Goal: Task Accomplishment & Management: Manage account settings

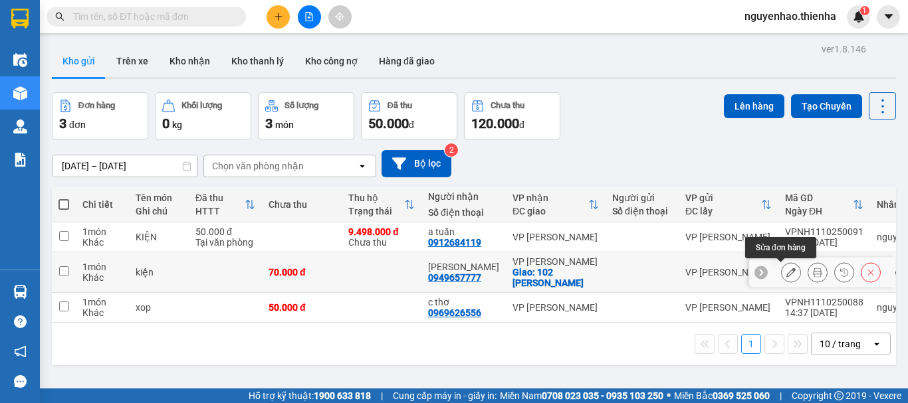
click at [786, 273] on icon at bounding box center [790, 272] width 9 height 9
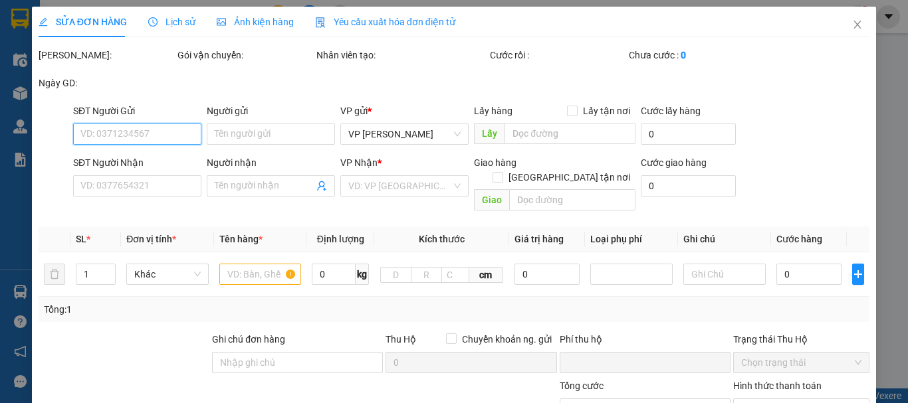
type input "0949657777"
type input "[PERSON_NAME]"
checkbox input "true"
type input "102 [PERSON_NAME]"
type input "0"
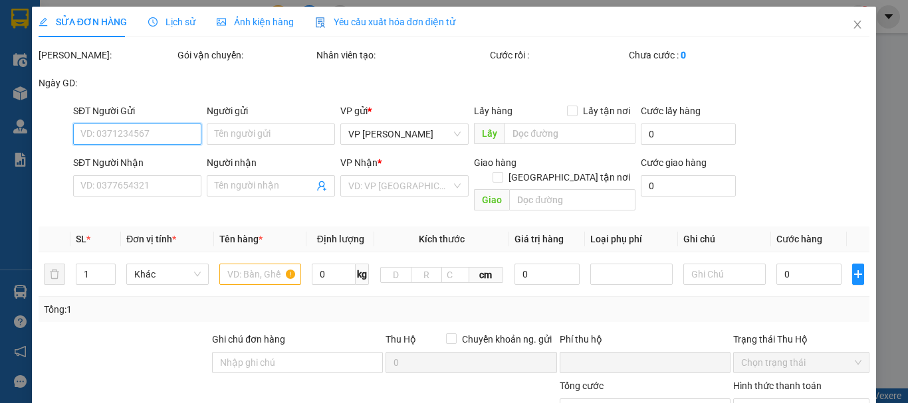
type input "70.000"
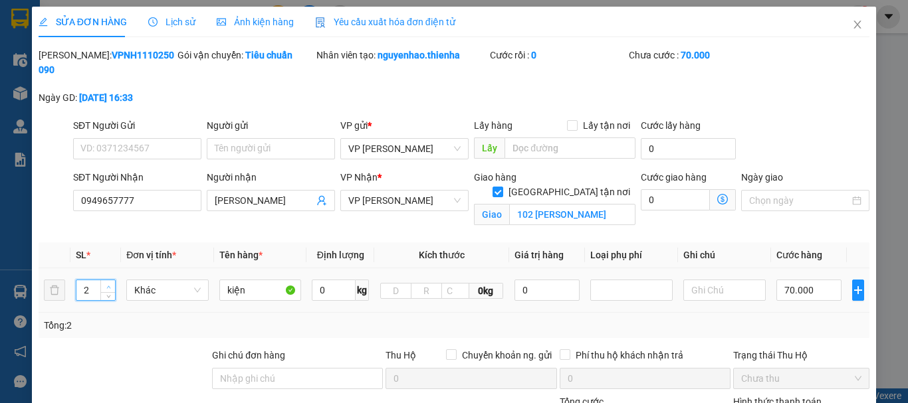
click at [111, 283] on span "up" at bounding box center [108, 287] width 8 height 8
type input "3"
click at [111, 283] on span "up" at bounding box center [108, 287] width 8 height 8
click at [804, 280] on input "70.000" at bounding box center [808, 290] width 65 height 21
type input "2"
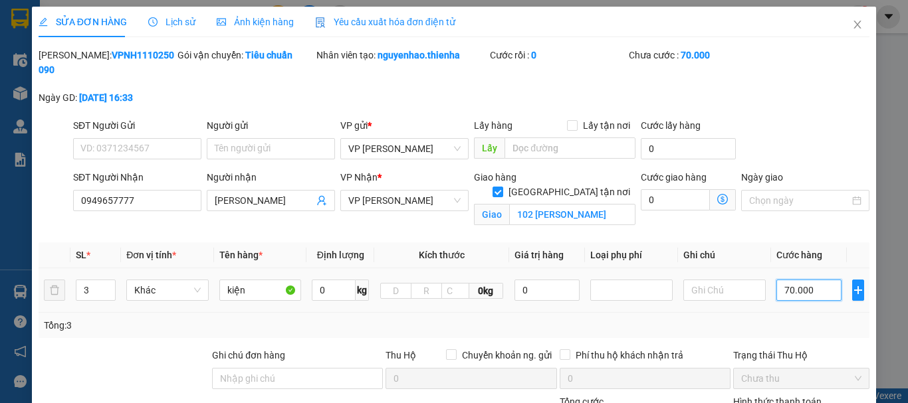
type input "2"
type input "21"
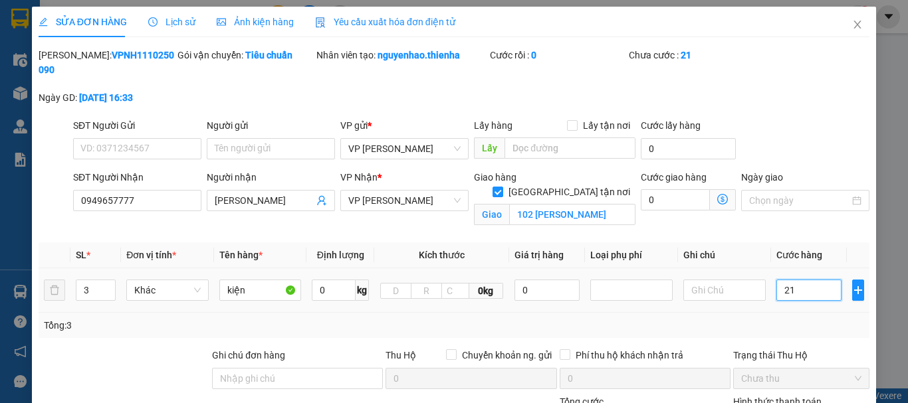
type input "210"
type input "2.100"
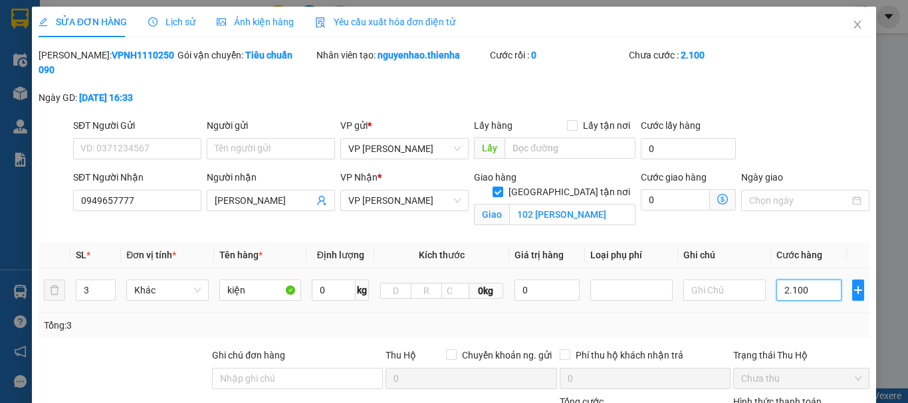
type input "21.000"
type input "210.000"
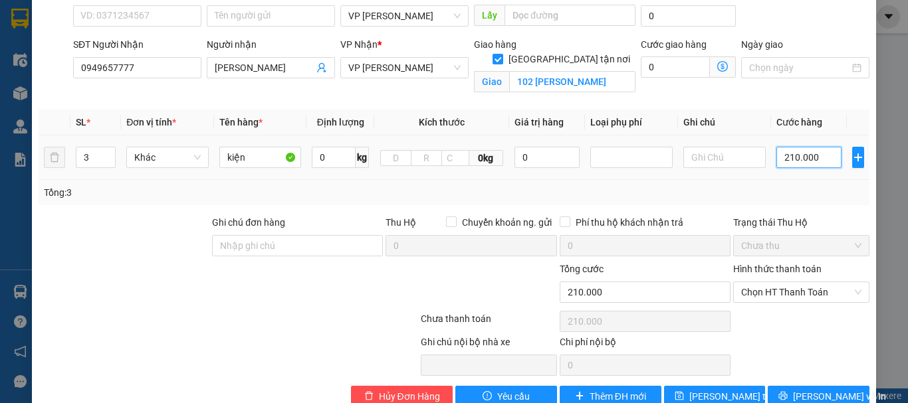
scroll to position [148, 0]
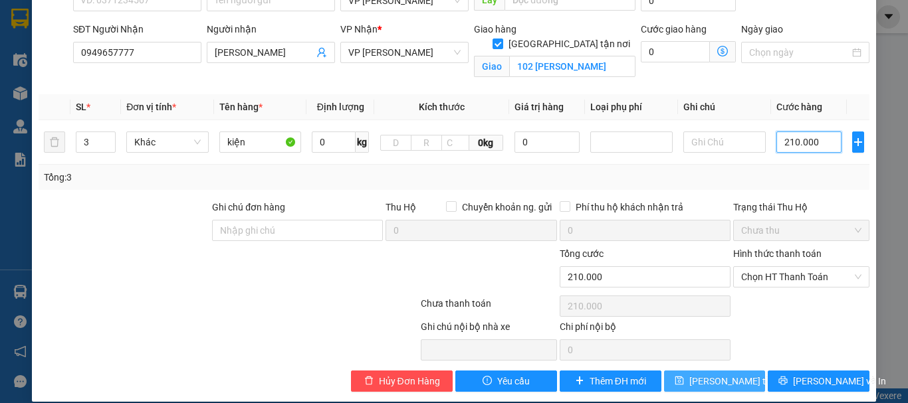
type input "210.000"
click at [705, 374] on span "[PERSON_NAME] thay đổi" at bounding box center [742, 381] width 106 height 15
